Goal: Find specific fact: Find specific fact

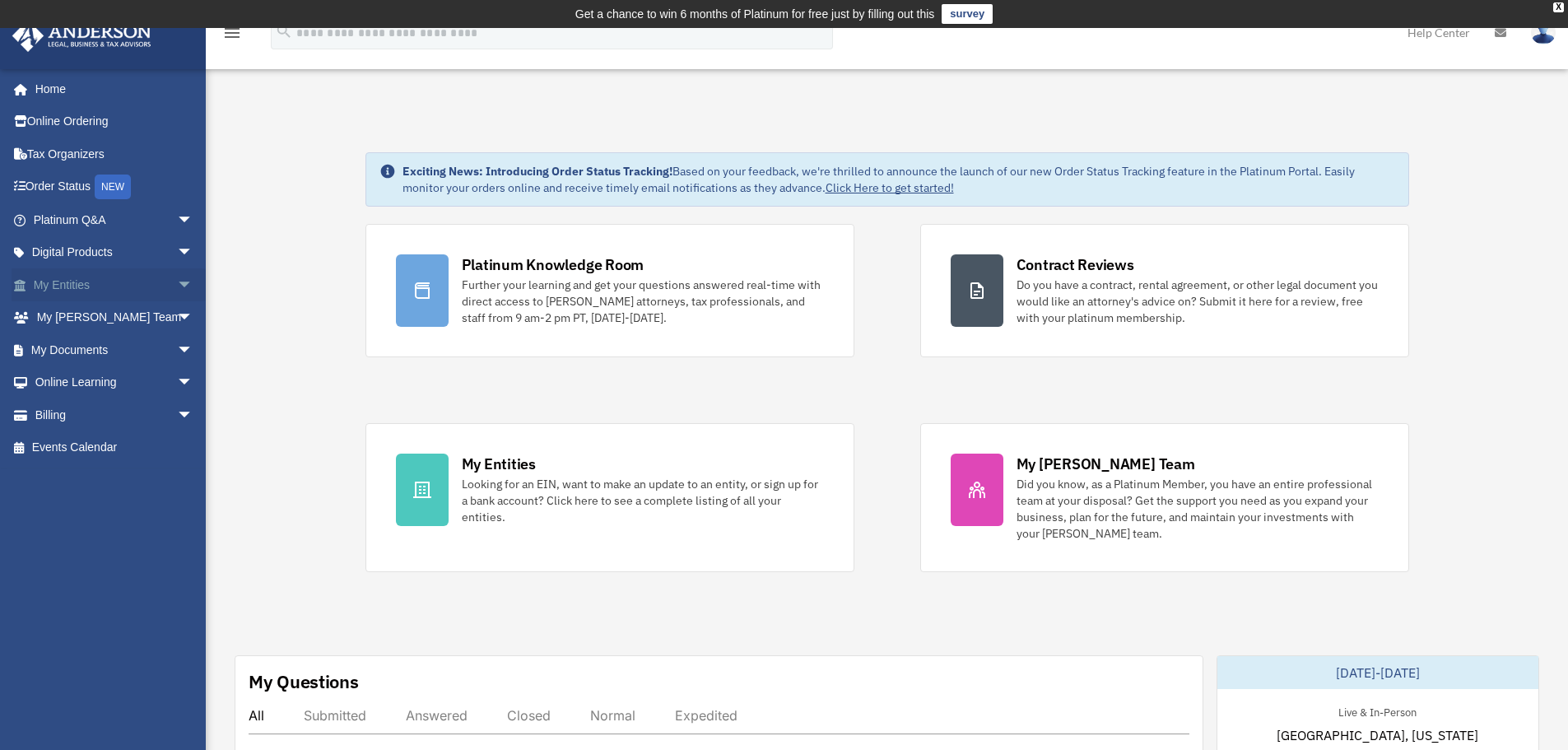
click at [84, 291] on link "My Entities arrow_drop_down" at bounding box center [115, 285] width 207 height 33
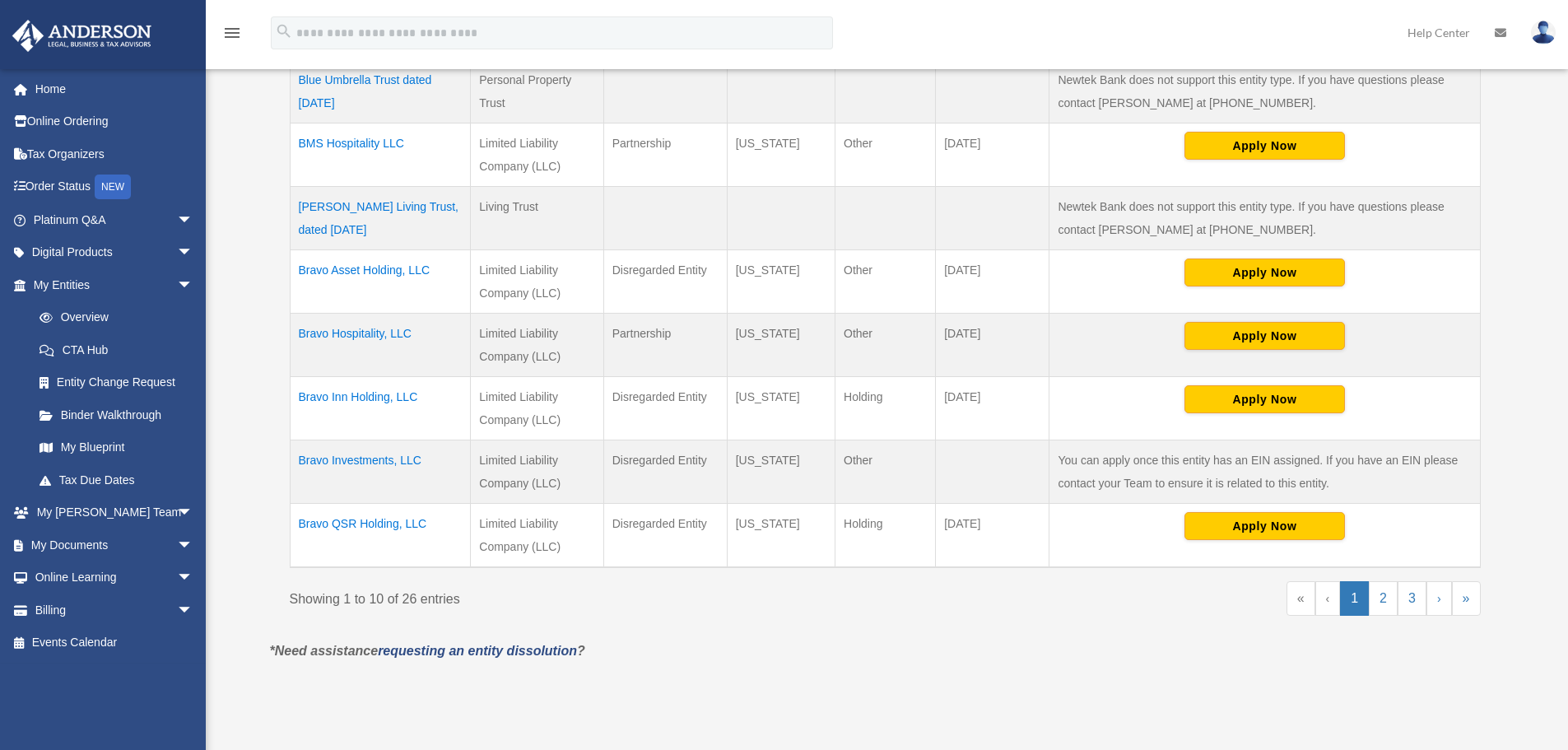
scroll to position [576, 0]
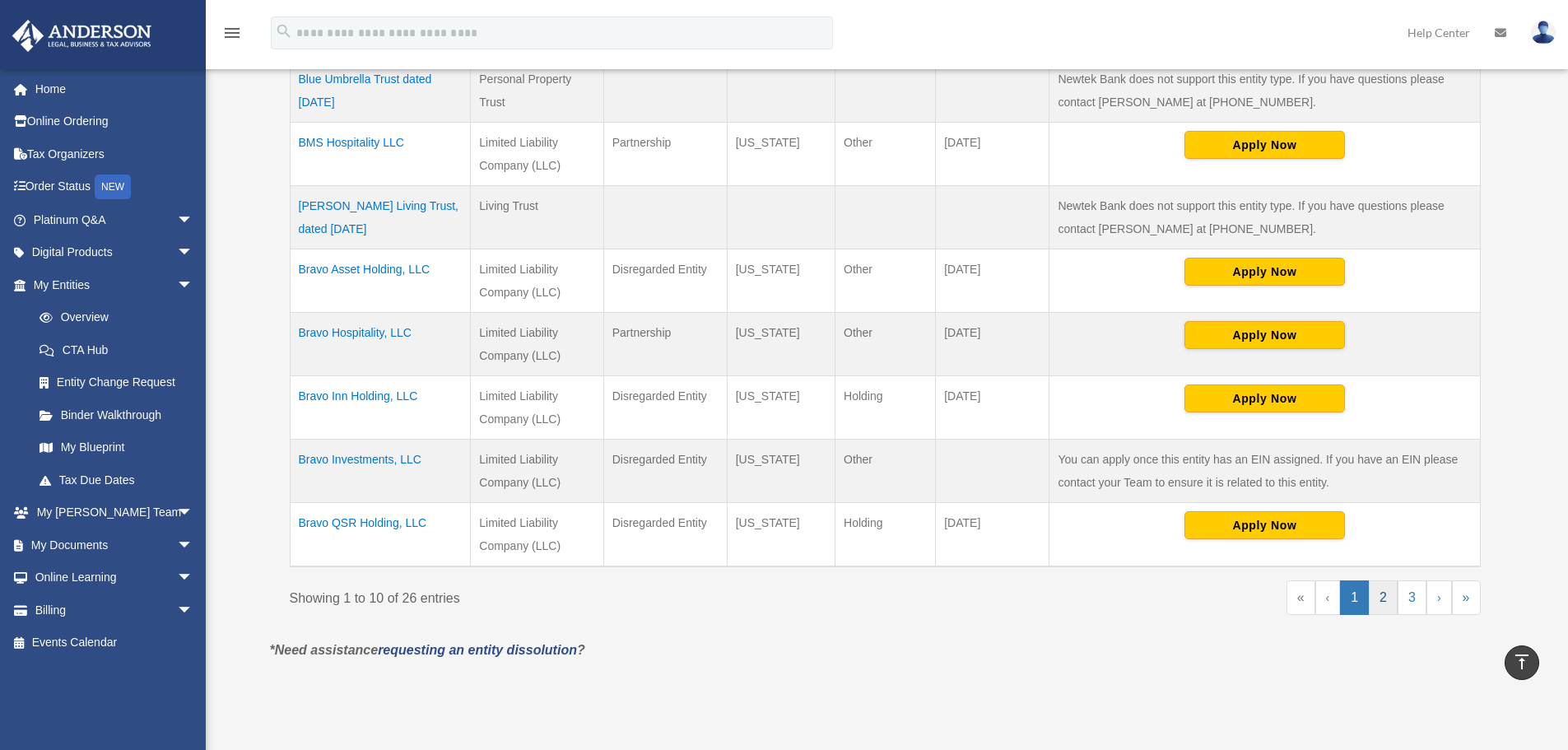
click at [1385, 602] on link "2" at bounding box center [1383, 597] width 28 height 34
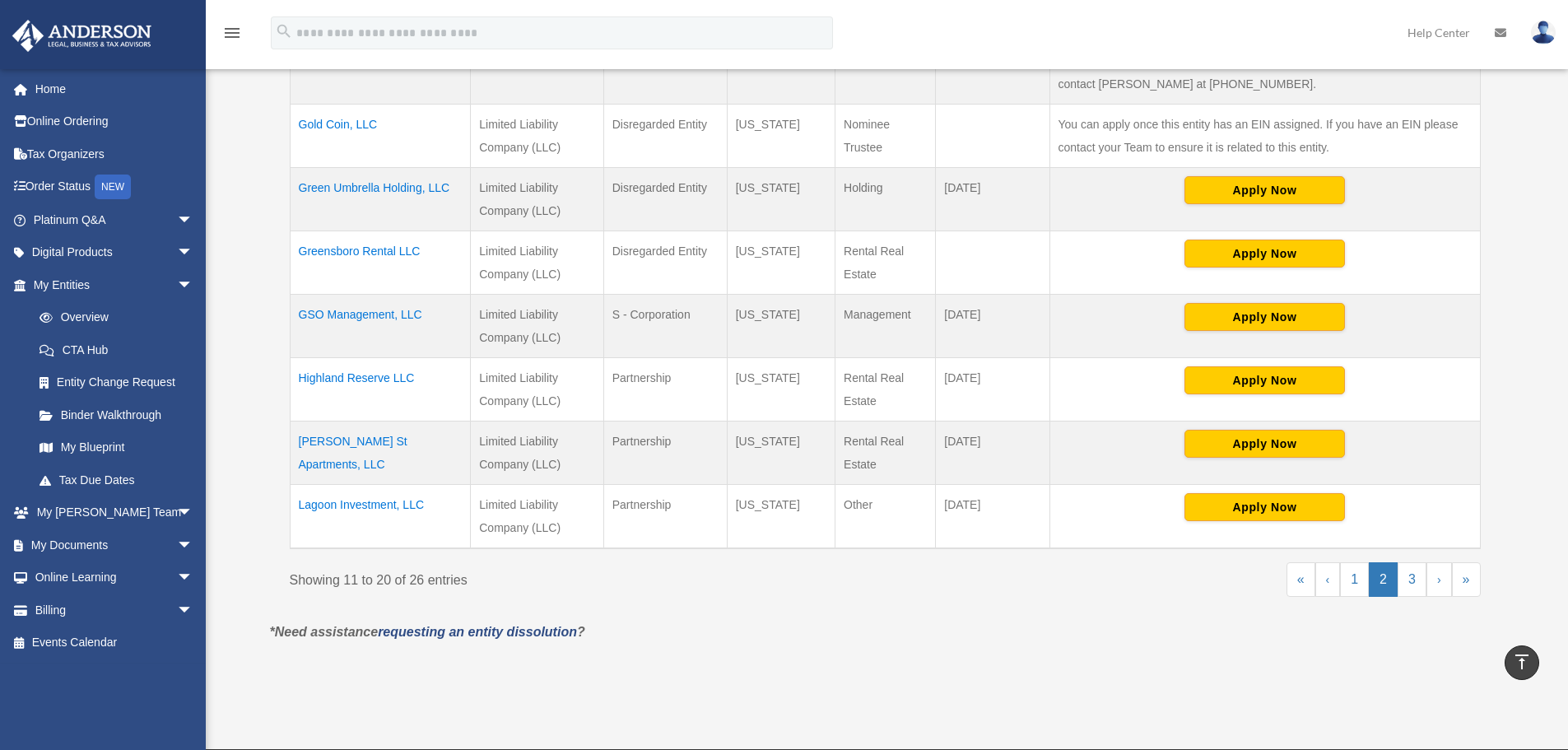
click at [377, 440] on td "[PERSON_NAME] St Apartments, LLC" at bounding box center [380, 453] width 181 height 64
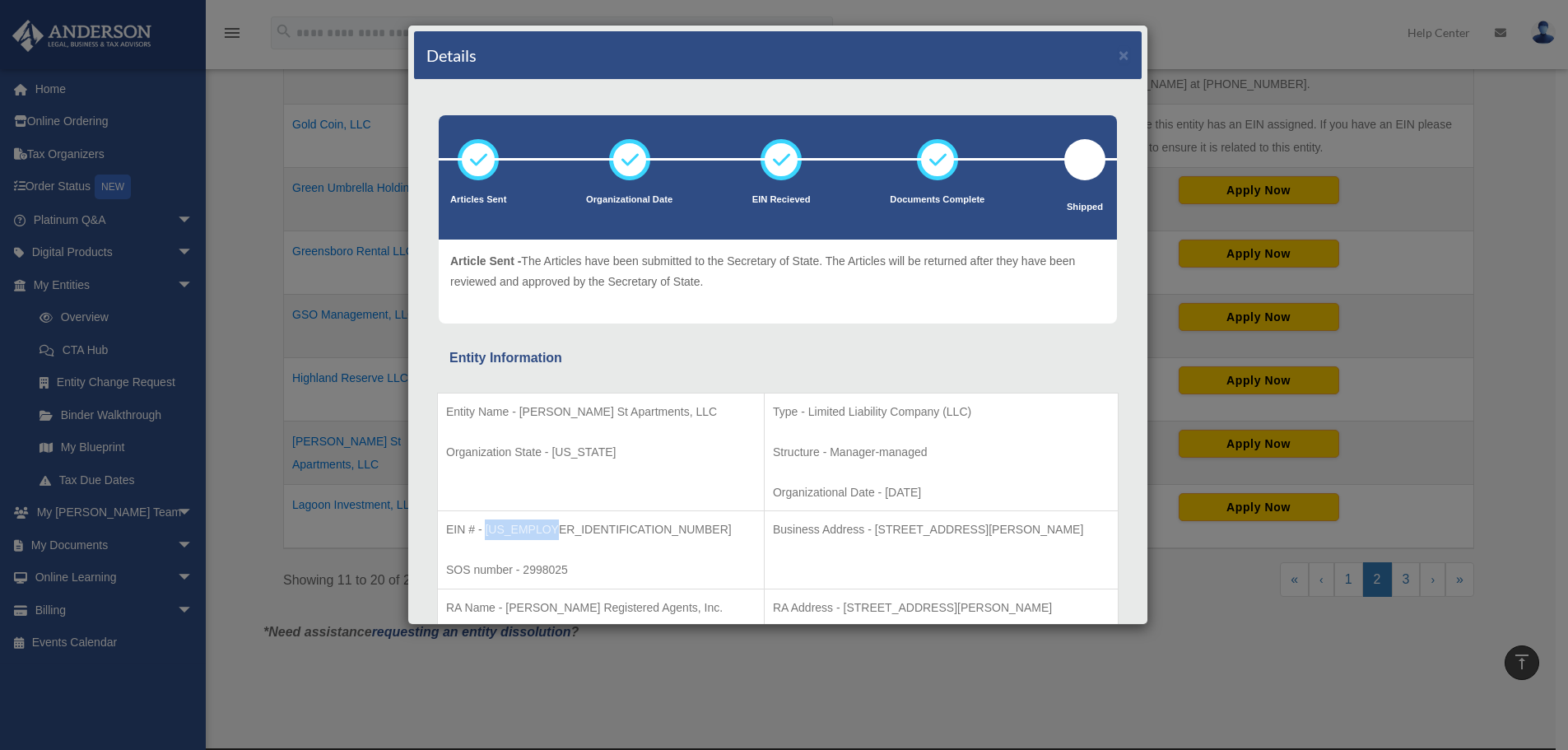
drag, startPoint x: 546, startPoint y: 530, endPoint x: 485, endPoint y: 534, distance: 61.1
click at [485, 534] on p "EIN # - [US_EMPLOYER_IDENTIFICATION_NUMBER]" at bounding box center [601, 530] width 310 height 21
copy p "[US_EMPLOYER_IDENTIFICATION_NUMBER]"
click at [558, 522] on p "EIN # - [US_EMPLOYER_IDENTIFICATION_NUMBER]" at bounding box center [601, 530] width 310 height 21
click at [551, 528] on p "EIN # - [US_EMPLOYER_IDENTIFICATION_NUMBER]" at bounding box center [601, 530] width 310 height 21
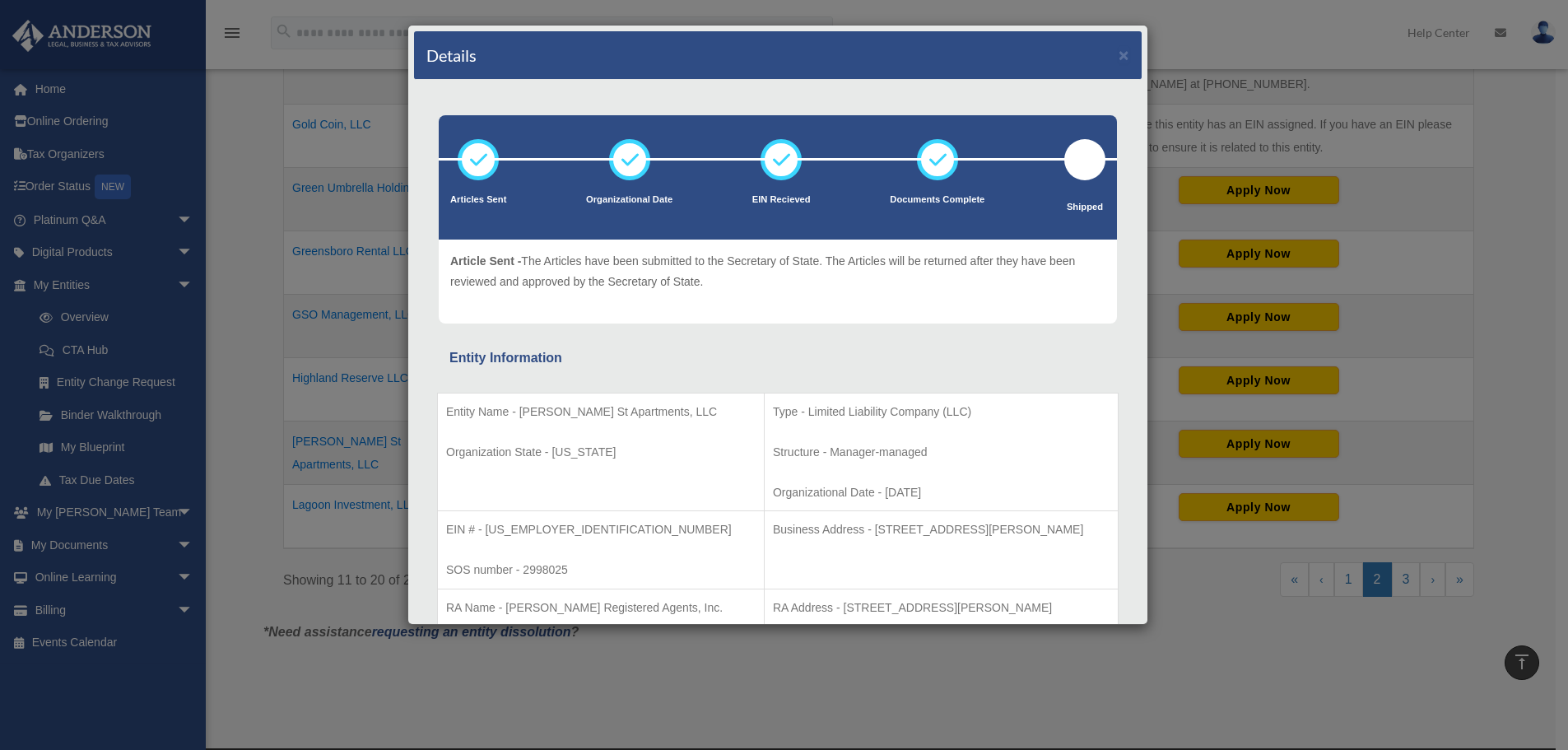
click at [548, 554] on td "EIN # - [US_EMPLOYER_IDENTIFICATION_NUMBER] SOS number - 2998025" at bounding box center [601, 550] width 327 height 78
drag, startPoint x: 545, startPoint y: 531, endPoint x: 503, endPoint y: 530, distance: 42.0
click at [503, 530] on p "EIN # - [US_EMPLOYER_IDENTIFICATION_NUMBER]" at bounding box center [601, 530] width 310 height 21
copy p "3386124"
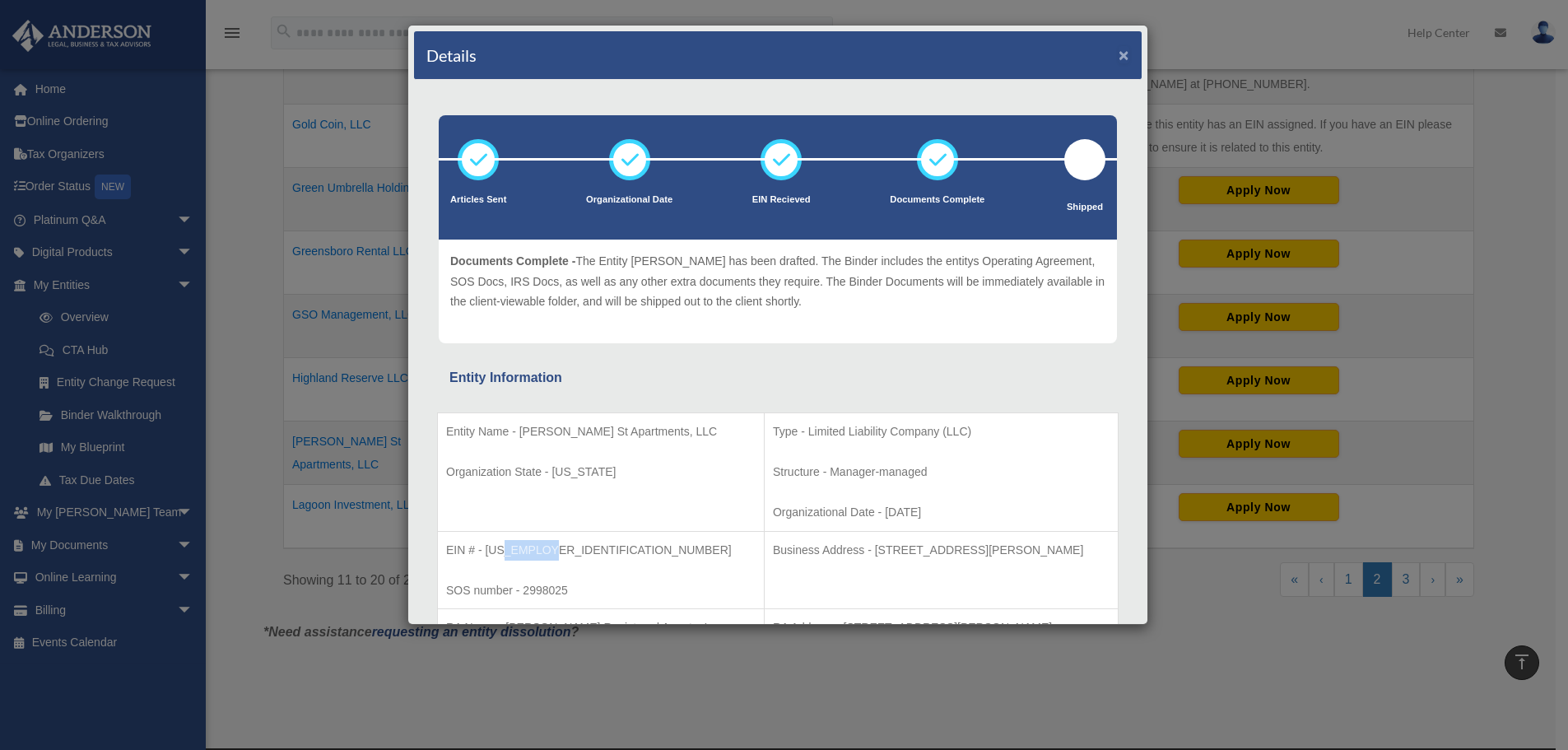
click at [1119, 59] on button "×" at bounding box center [1124, 55] width 10 height 17
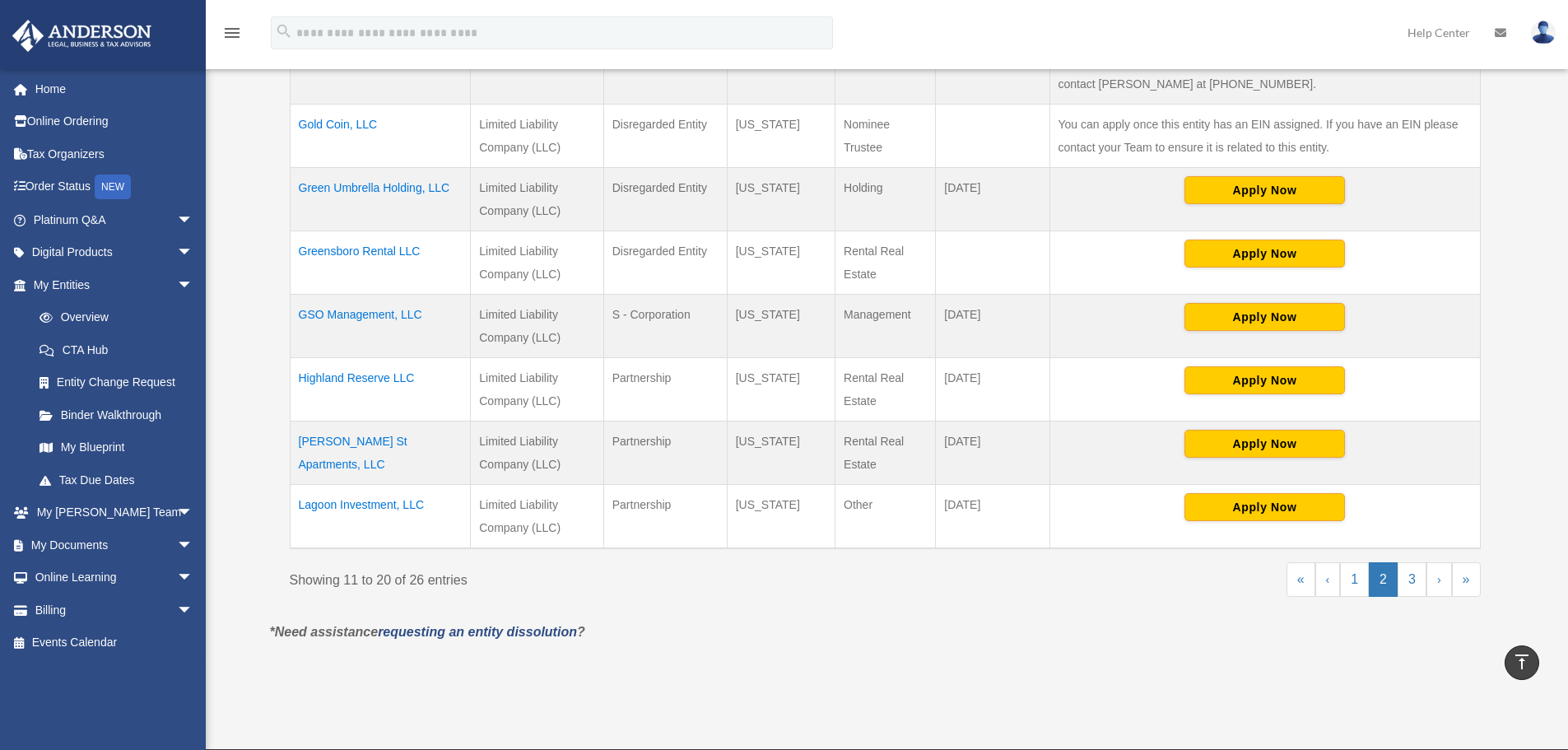
click at [368, 377] on td "Highland Reserve LLC" at bounding box center [380, 389] width 181 height 64
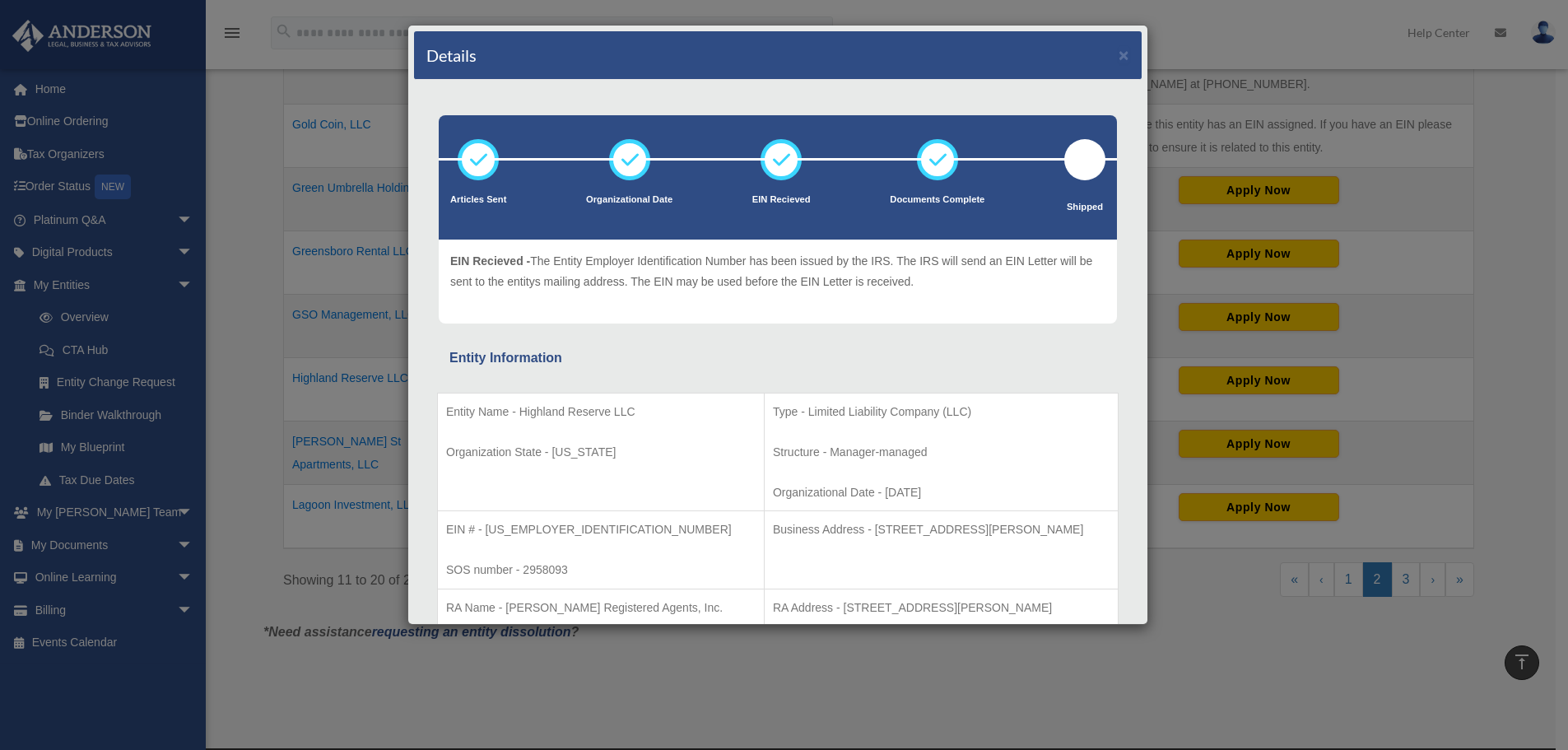
click at [545, 526] on p "EIN # - [US_EMPLOYER_IDENTIFICATION_NUMBER]" at bounding box center [601, 530] width 310 height 21
drag, startPoint x: 545, startPoint y: 526, endPoint x: 502, endPoint y: 527, distance: 43.0
click at [502, 527] on p "EIN # - [US_EMPLOYER_IDENTIFICATION_NUMBER]" at bounding box center [601, 530] width 310 height 21
copy p "2251967"
